Goal: Find contact information: Find contact information

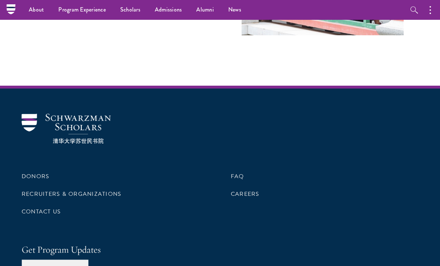
scroll to position [1909, 0]
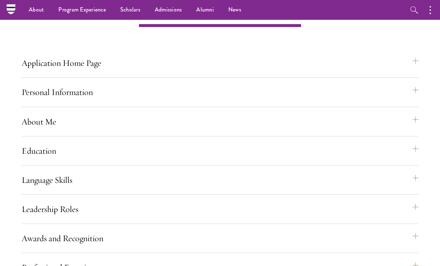
scroll to position [402, 0]
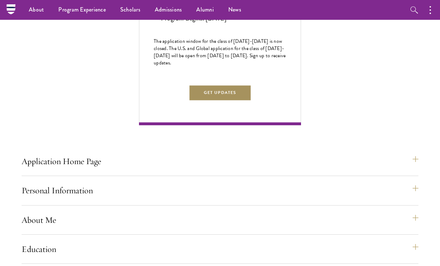
click at [200, 101] on button "Get Updates" at bounding box center [220, 93] width 63 height 16
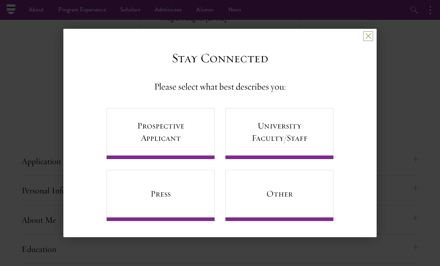
click at [369, 34] on button at bounding box center [368, 36] width 6 height 6
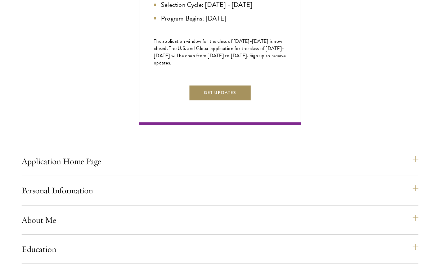
scroll to position [440, 0]
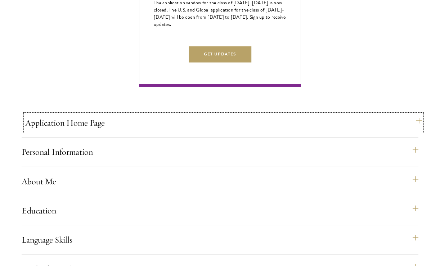
click at [90, 131] on button "Application Home Page" at bounding box center [223, 122] width 397 height 17
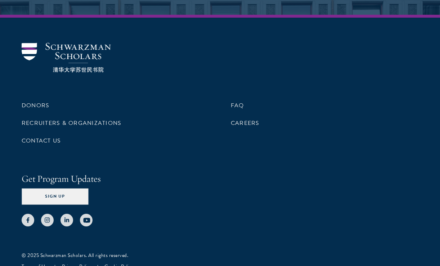
scroll to position [1815, 0]
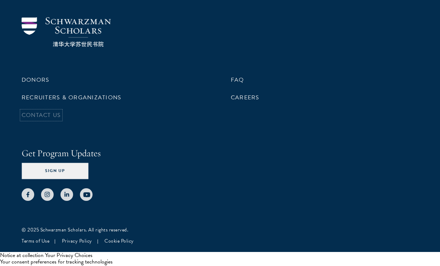
click at [42, 115] on link "Contact Us" at bounding box center [41, 115] width 39 height 9
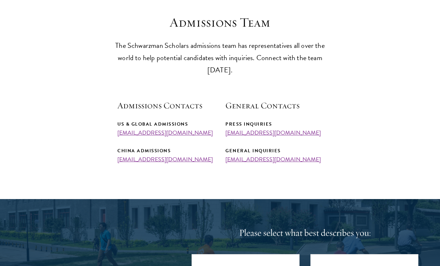
scroll to position [205, 0]
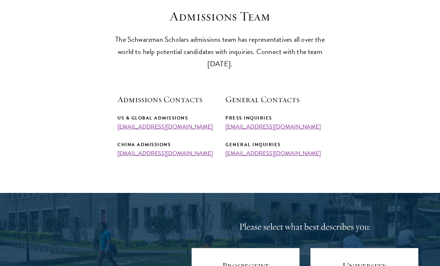
drag, startPoint x: 209, startPoint y: 127, endPoint x: 117, endPoint y: 129, distance: 92.2
click at [117, 129] on section "Admissions Team The Schwarzman Scholars admissions team has representatives all…" at bounding box center [220, 83] width 440 height 148
copy link "[EMAIL_ADDRESS][DOMAIN_NAME]"
click at [67, 145] on section "Admissions Team The Schwarzman Scholars admissions team has representatives all…" at bounding box center [220, 83] width 440 height 148
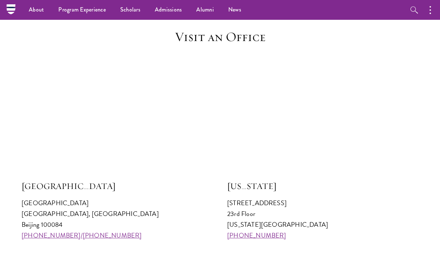
scroll to position [632, 0]
